Goal: Navigation & Orientation: Find specific page/section

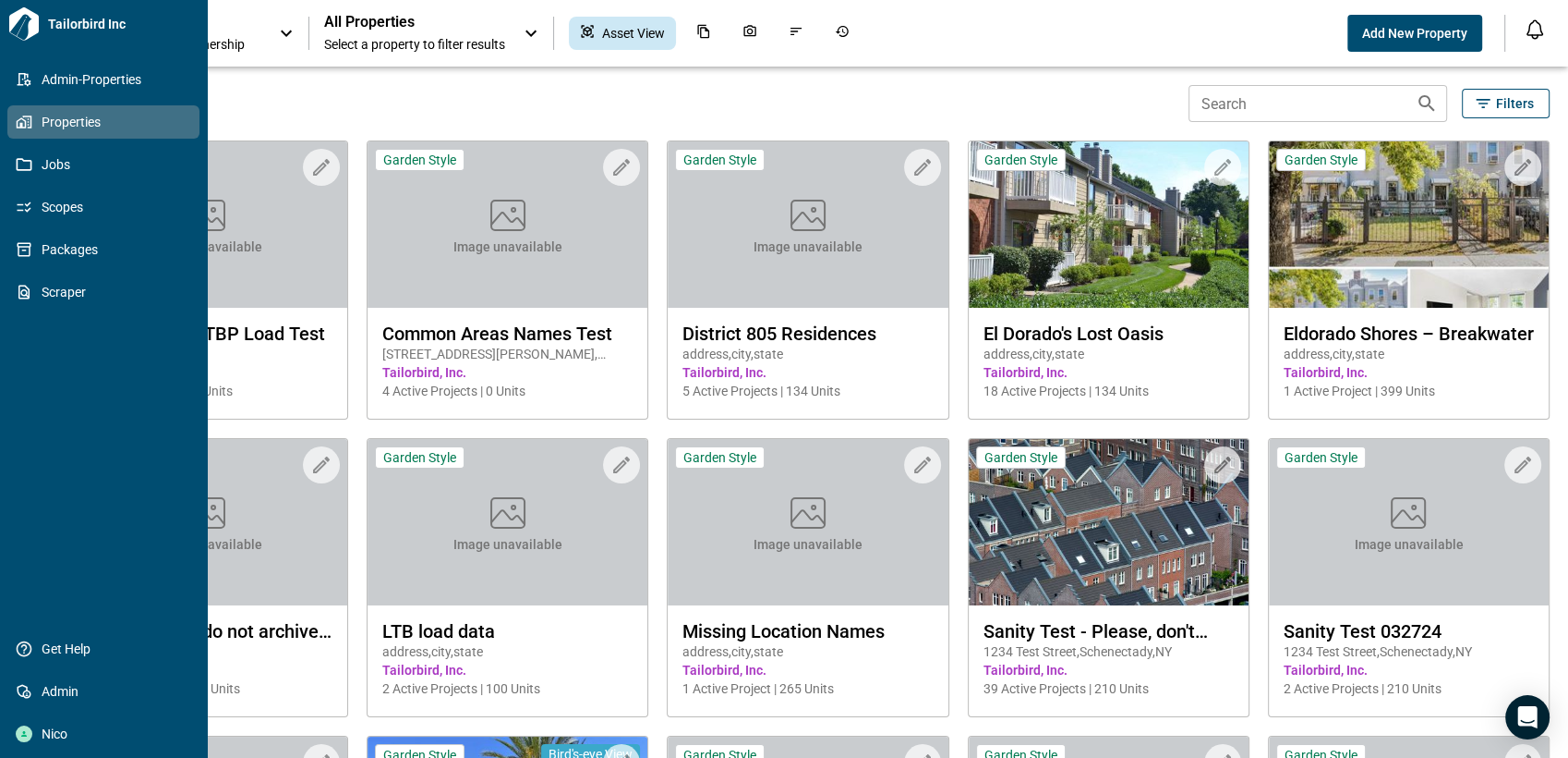
click at [14, 15] on icon at bounding box center [24, 24] width 30 height 33
click at [49, 113] on span "Properties" at bounding box center [107, 122] width 149 height 18
